Goal: Task Accomplishment & Management: Complete application form

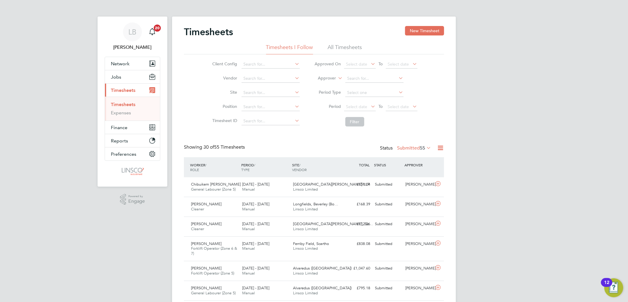
drag, startPoint x: 344, startPoint y: 122, endPoint x: 225, endPoint y: 65, distance: 131.7
drag, startPoint x: 225, startPoint y: 65, endPoint x: 521, endPoint y: 142, distance: 305.5
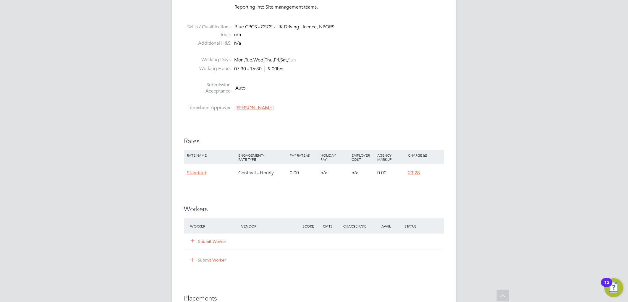
scroll to position [361, 0]
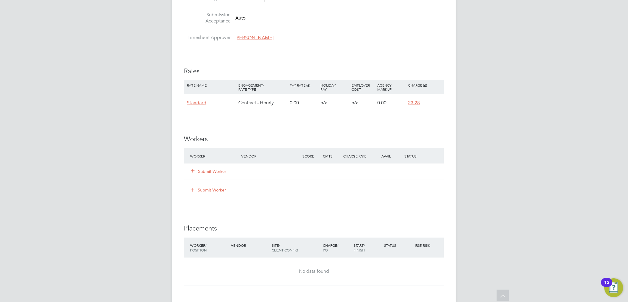
click at [209, 172] on button "Submit Worker" at bounding box center [208, 171] width 35 height 6
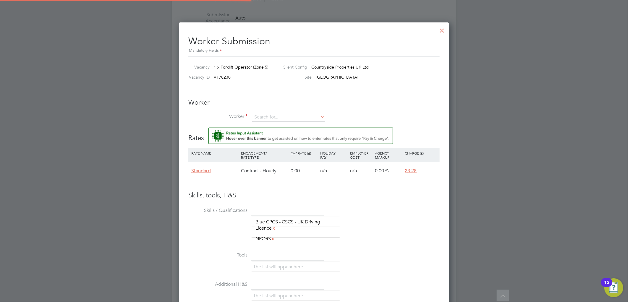
scroll to position [375, 270]
click at [279, 113] on input at bounding box center [288, 117] width 73 height 9
click at [293, 115] on input at bounding box center [288, 117] width 73 height 9
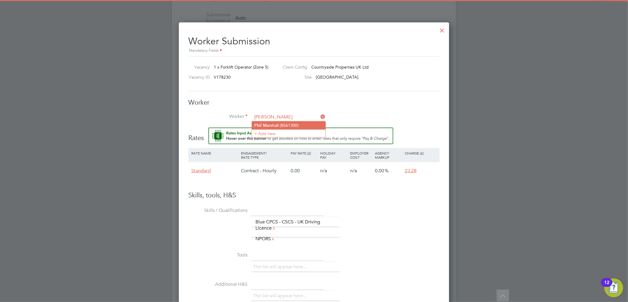
click at [275, 127] on li "[PERSON_NAME] shall (8561300)" at bounding box center [289, 125] width 74 height 8
type input "[PERSON_NAME] (8561300)"
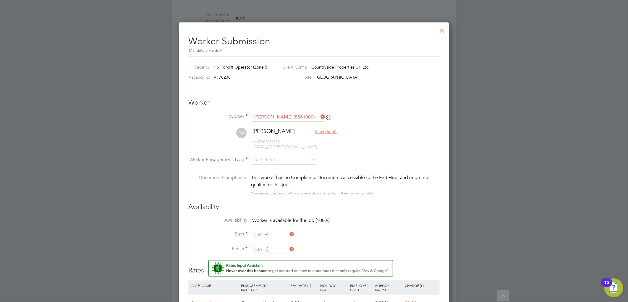
scroll to position [505, 270]
click at [273, 157] on input at bounding box center [284, 160] width 64 height 9
click at [280, 165] on li "Contract" at bounding box center [284, 168] width 65 height 8
type input "Contract"
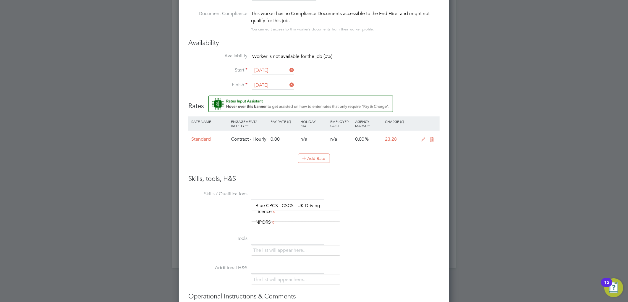
click at [421, 138] on icon at bounding box center [423, 139] width 7 height 5
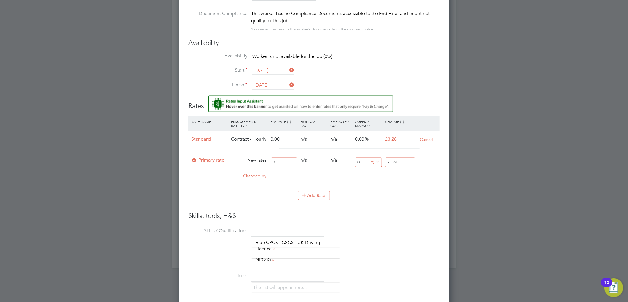
drag, startPoint x: 278, startPoint y: 161, endPoint x: 235, endPoint y: 169, distance: 44.4
click at [235, 169] on div "Standard Contract - Hourly 0.00 n/a n/a 0.00 23.28 Cancel Primary rate New rate…" at bounding box center [313, 157] width 251 height 55
drag, startPoint x: 287, startPoint y: 157, endPoint x: 305, endPoint y: 158, distance: 17.5
click at [287, 158] on input "0" at bounding box center [284, 163] width 27 height 10
type input "2"
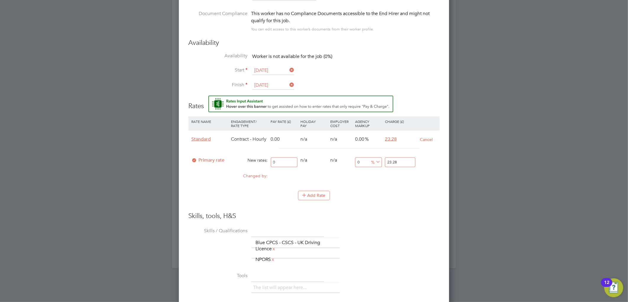
type input "2"
type input "20"
drag, startPoint x: 401, startPoint y: 158, endPoint x: 367, endPoint y: 160, distance: 33.7
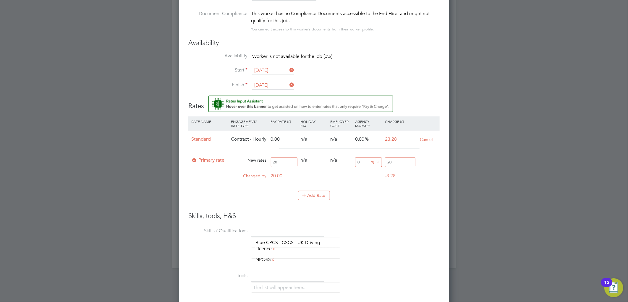
click at [366, 159] on div "Primary rate New rates: 20 0 n/a 0 n/a 0 0 % 20" at bounding box center [313, 163] width 251 height 16
type input "-90"
type input "2"
type input "15"
type input "23"
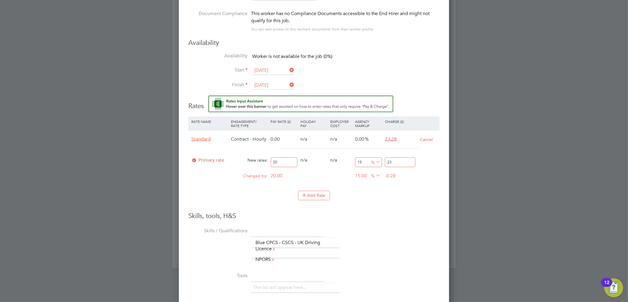
type input "16"
type input "23.2"
type input "16.4"
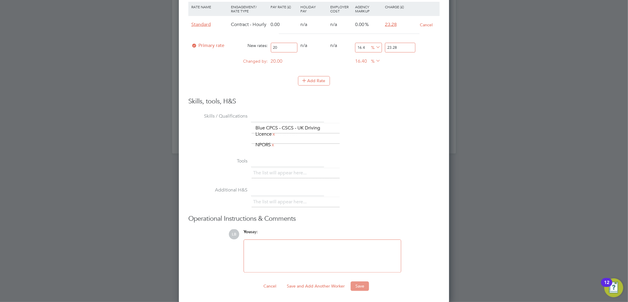
type input "23.28"
click at [356, 281] on ng-form "Worker Worker [PERSON_NAME] (8561300) PM [PERSON_NAME] View details m: 07901651…" at bounding box center [313, 55] width 251 height 471
click at [365, 287] on button "Save" at bounding box center [360, 286] width 18 height 9
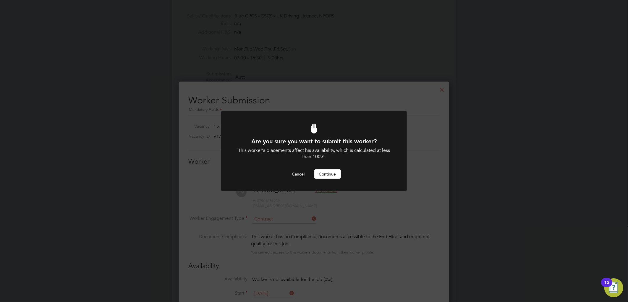
click at [332, 170] on button "Continue" at bounding box center [327, 173] width 27 height 9
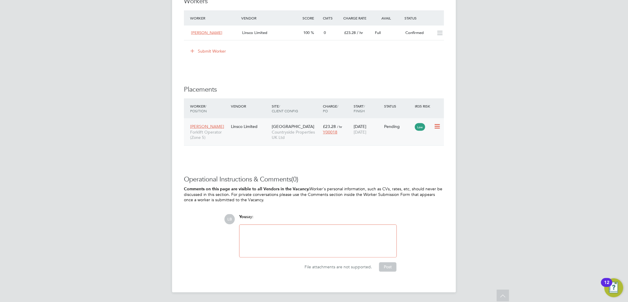
click at [436, 125] on icon at bounding box center [437, 126] width 6 height 7
click at [405, 163] on li "Start" at bounding box center [419, 164] width 42 height 8
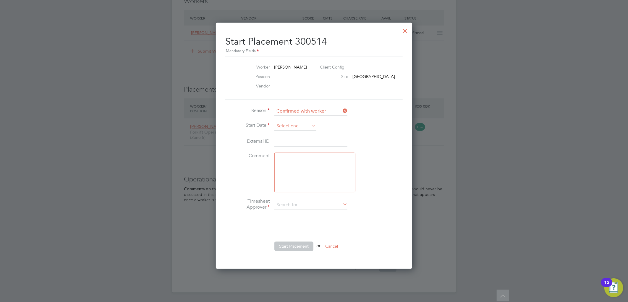
type input "[PERSON_NAME]"
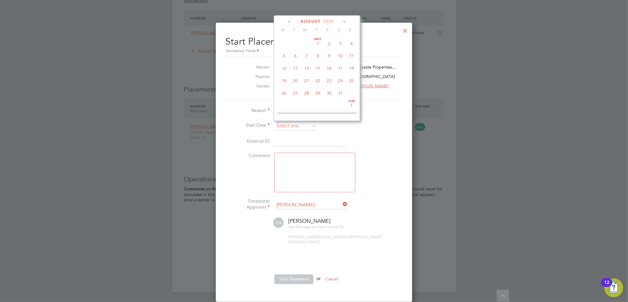
click at [288, 125] on input at bounding box center [295, 126] width 42 height 9
click at [285, 55] on span "4" at bounding box center [283, 52] width 11 height 11
type input "[DATE]"
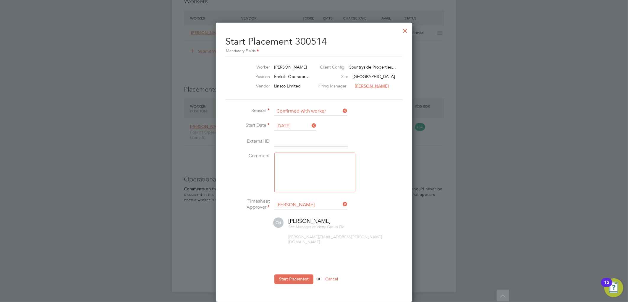
click at [294, 279] on li "Start Placement or Cancel" at bounding box center [313, 282] width 177 height 15
click at [295, 275] on button "Start Placement" at bounding box center [293, 279] width 39 height 9
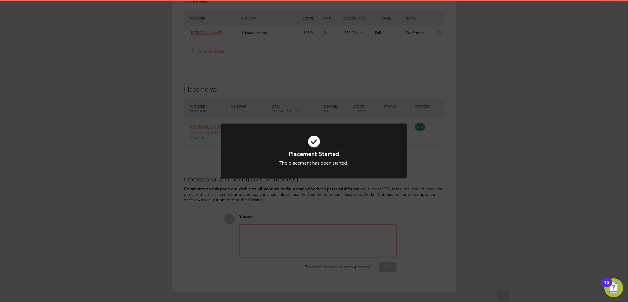
click at [353, 134] on icon at bounding box center [314, 141] width 154 height 23
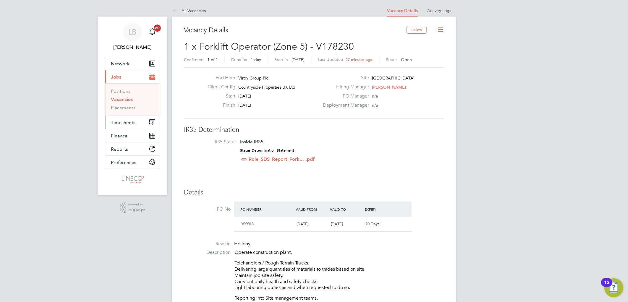
click at [125, 121] on span "Timesheets" at bounding box center [123, 123] width 25 height 6
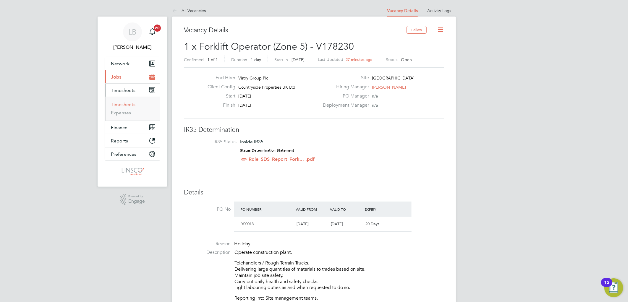
drag, startPoint x: 126, startPoint y: 105, endPoint x: 161, endPoint y: 89, distance: 38.4
click at [127, 104] on link "Timesheets" at bounding box center [123, 105] width 25 height 6
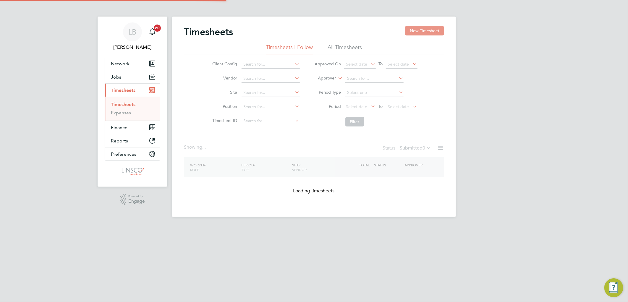
click at [436, 29] on button "New Timesheet" at bounding box center [424, 30] width 39 height 9
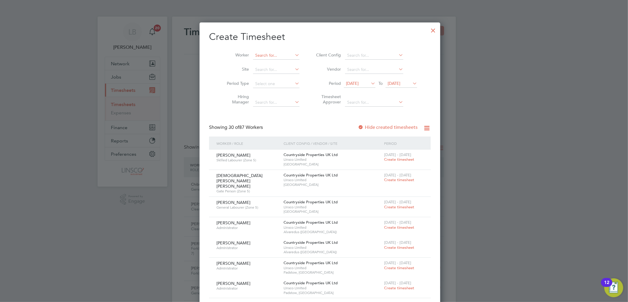
click at [267, 53] on input at bounding box center [276, 55] width 46 height 8
click at [273, 85] on li "[PERSON_NAME]" at bounding box center [275, 88] width 56 height 8
type input "[PERSON_NAME]"
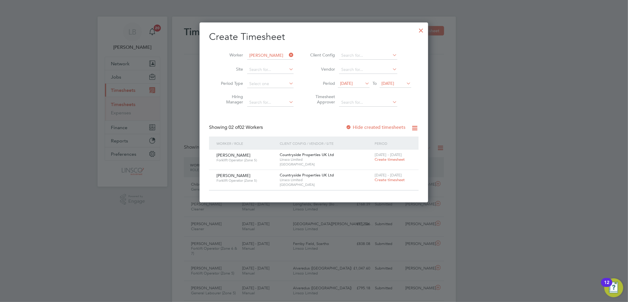
click at [388, 159] on span "Create timesheet" at bounding box center [390, 159] width 30 height 5
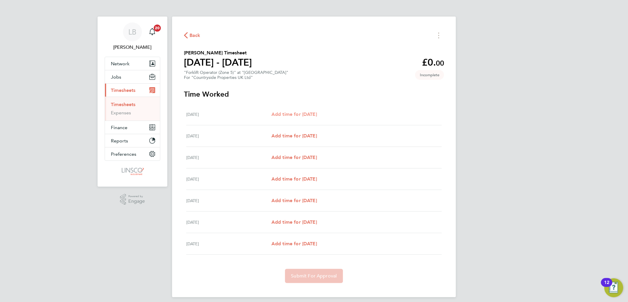
click at [299, 111] on span "Add time for [DATE]" at bounding box center [294, 114] width 46 height 6
select select "30"
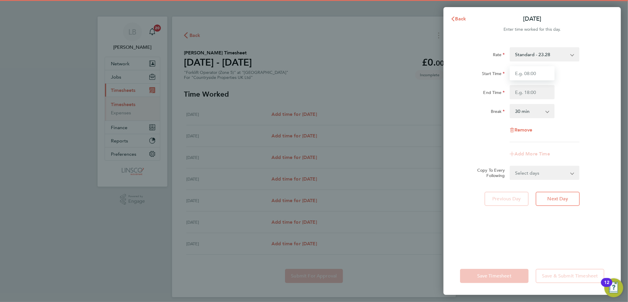
click at [536, 77] on input "Start Time" at bounding box center [532, 73] width 45 height 14
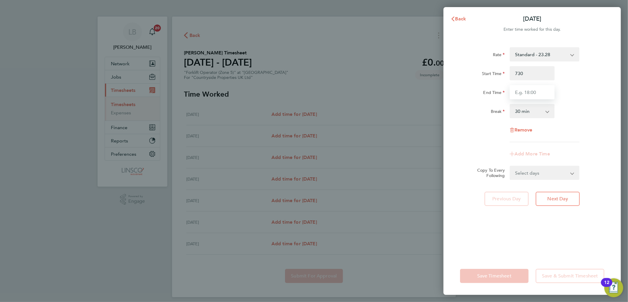
type input "07:30"
click at [520, 90] on input "End Time" at bounding box center [532, 92] width 45 height 14
type input "16:00"
click at [595, 64] on div "Rate Standard - 23.28 CIS - 23.28 Start Time 07:30 End Time 16:00 Break 0 min 1…" at bounding box center [532, 94] width 144 height 95
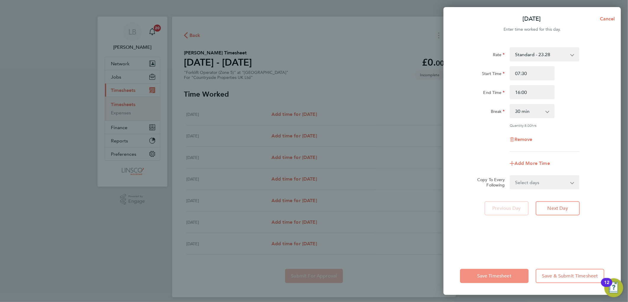
click at [486, 271] on button "Save Timesheet" at bounding box center [494, 276] width 69 height 14
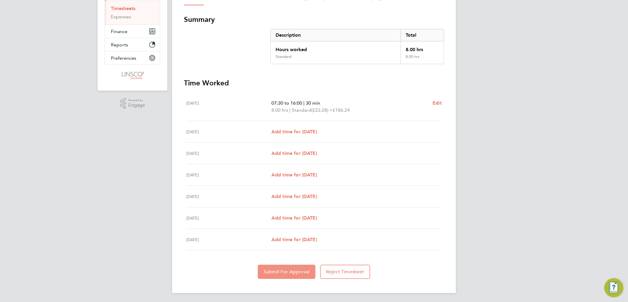
click at [287, 273] on span "Submit For Approval" at bounding box center [287, 272] width 46 height 6
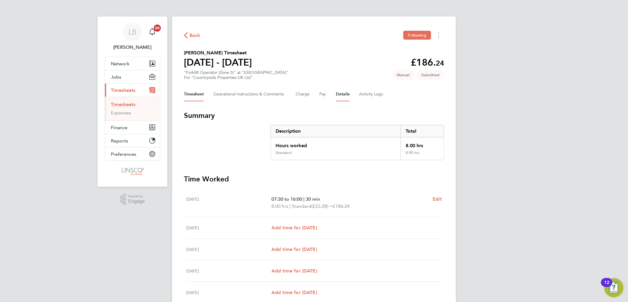
click at [344, 92] on button "Details" at bounding box center [343, 94] width 14 height 14
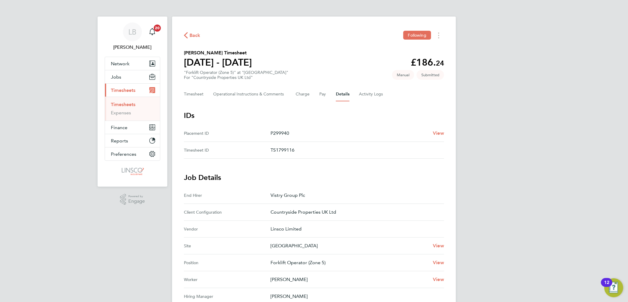
click at [195, 36] on span "Back" at bounding box center [194, 35] width 11 height 7
